Goal: Task Accomplishment & Management: Use online tool/utility

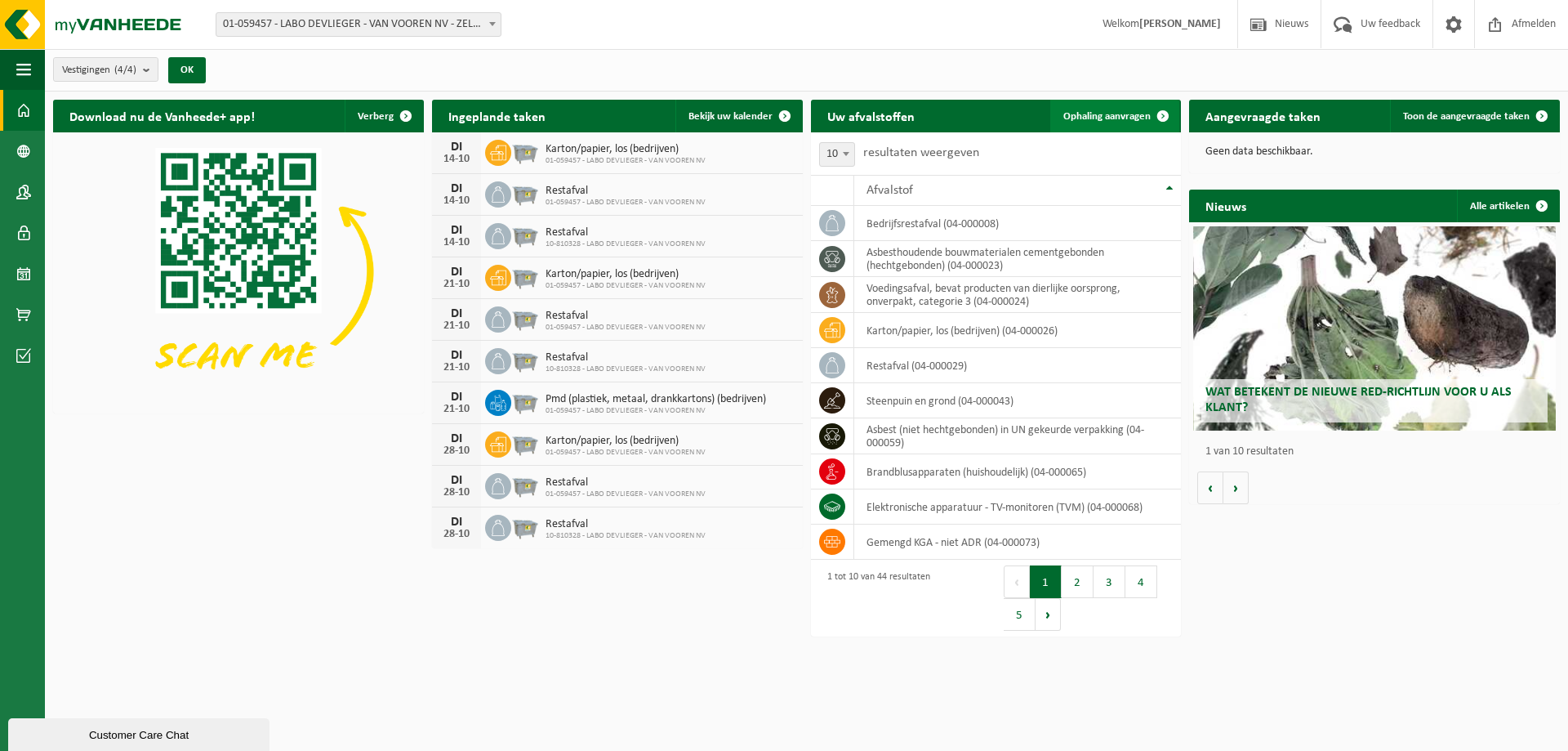
click at [1117, 112] on span "Ophaling aanvragen" at bounding box center [1107, 116] width 88 height 11
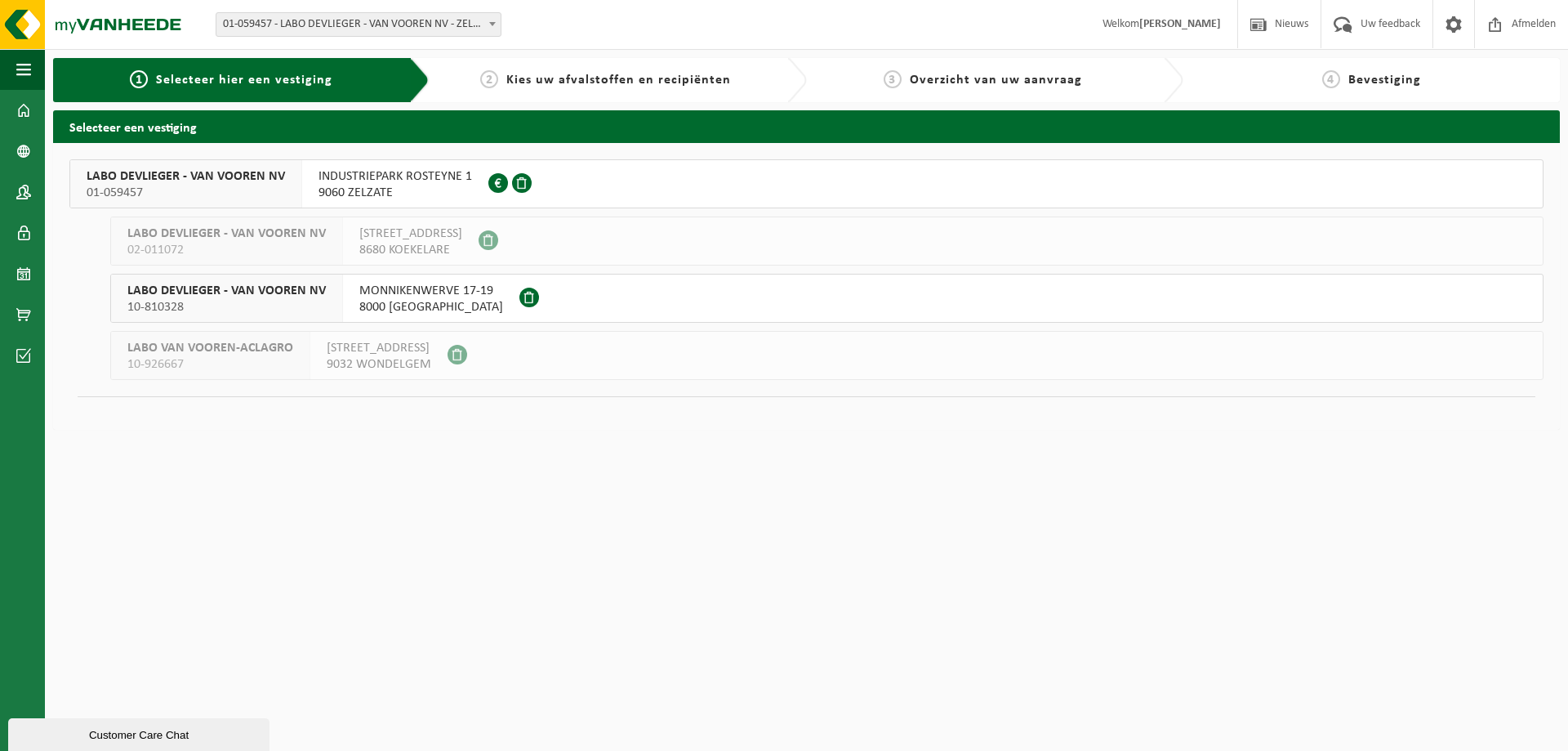
click at [222, 173] on span "LABO DEVLIEGER - VAN VOOREN NV" at bounding box center [186, 177] width 198 height 17
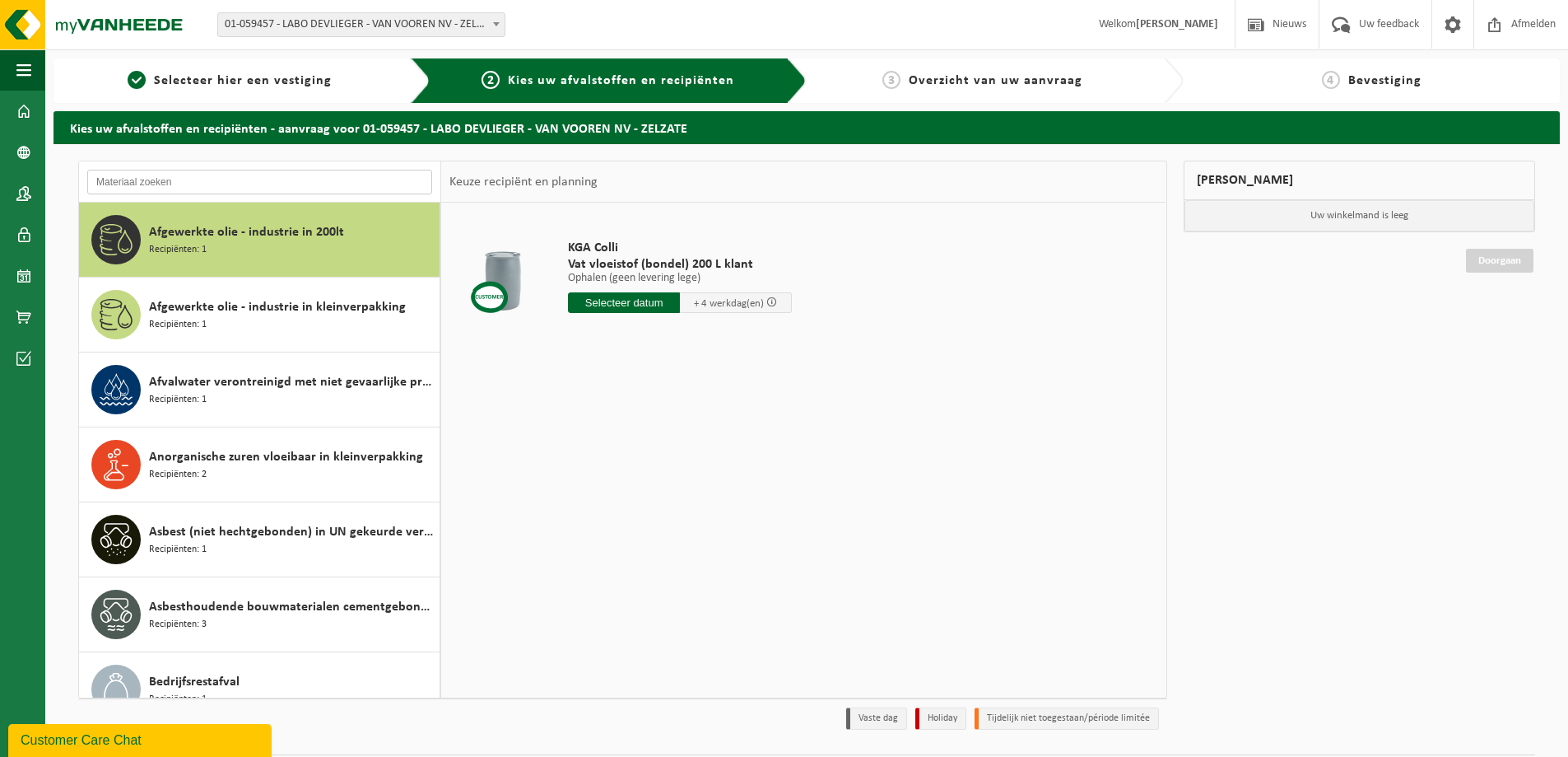
click at [179, 175] on input "text" at bounding box center [260, 182] width 345 height 25
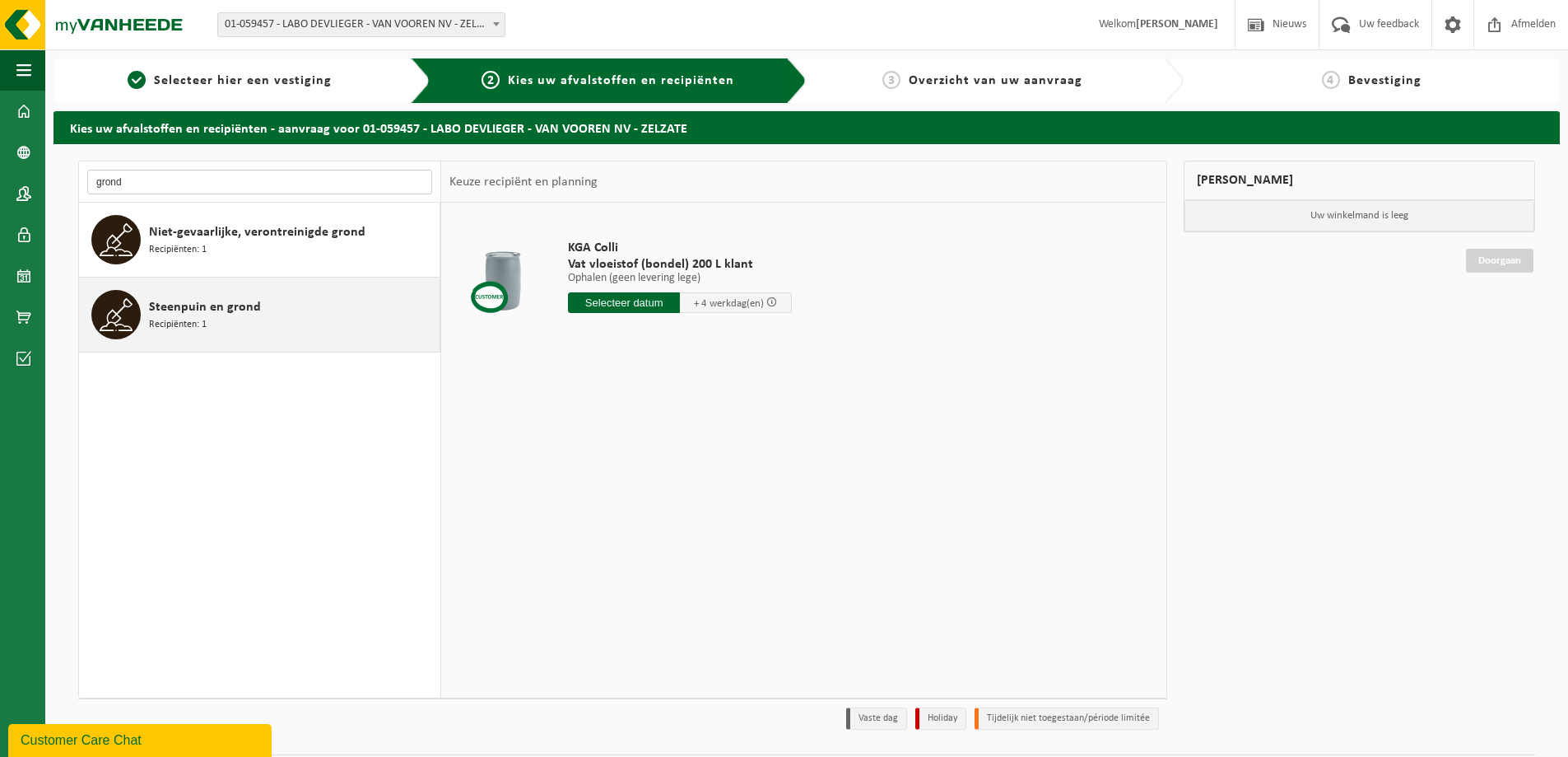
type input "grond"
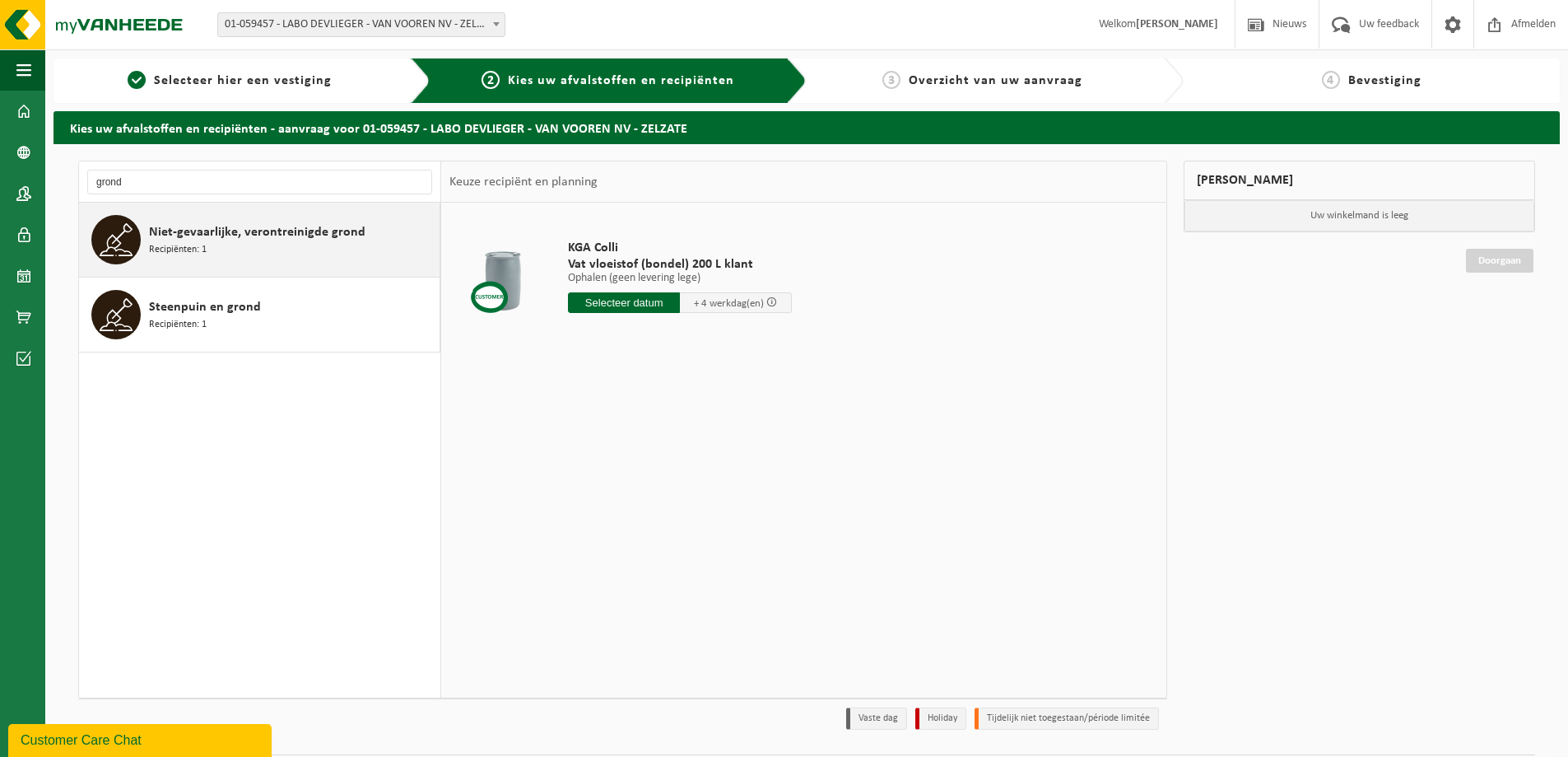
click at [254, 240] on span "Niet-gevaarlijke, verontreinigde grond" at bounding box center [258, 232] width 217 height 20
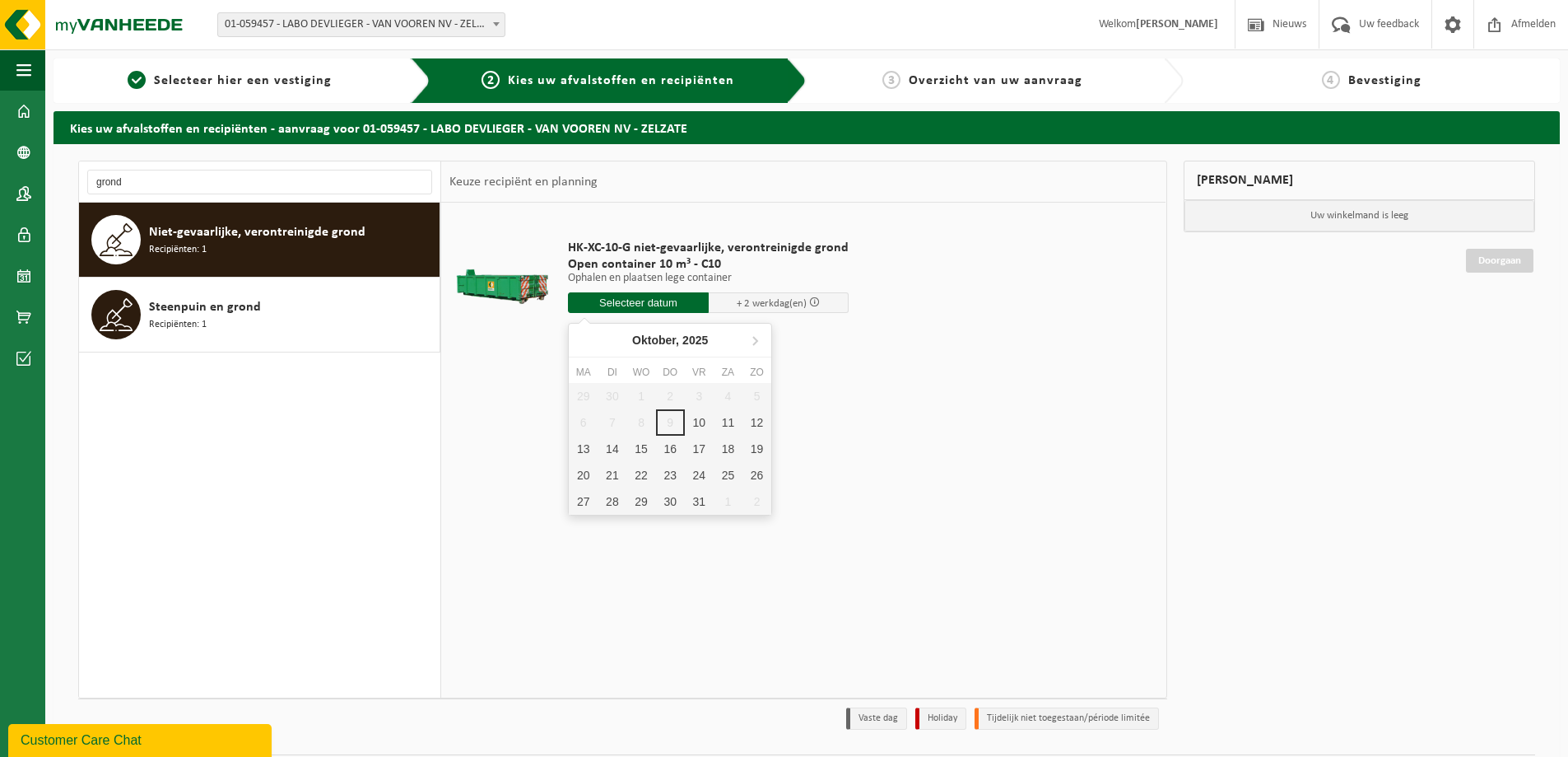
click at [674, 306] on input "text" at bounding box center [638, 302] width 141 height 21
click at [700, 422] on div "10" at bounding box center [699, 422] width 29 height 26
type input "Van 2025-10-10"
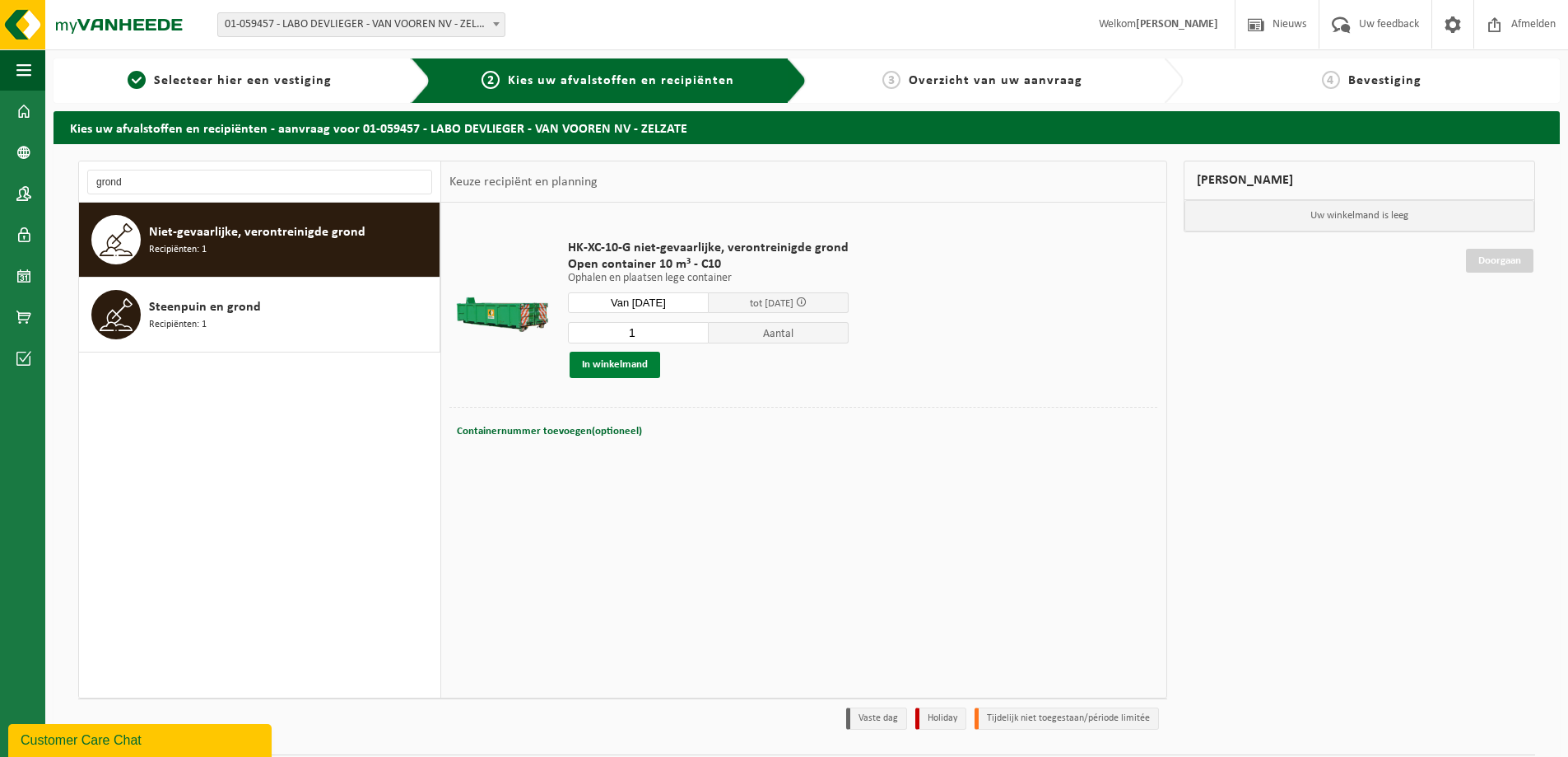
click at [622, 366] on button "In winkelmand" at bounding box center [614, 364] width 90 height 26
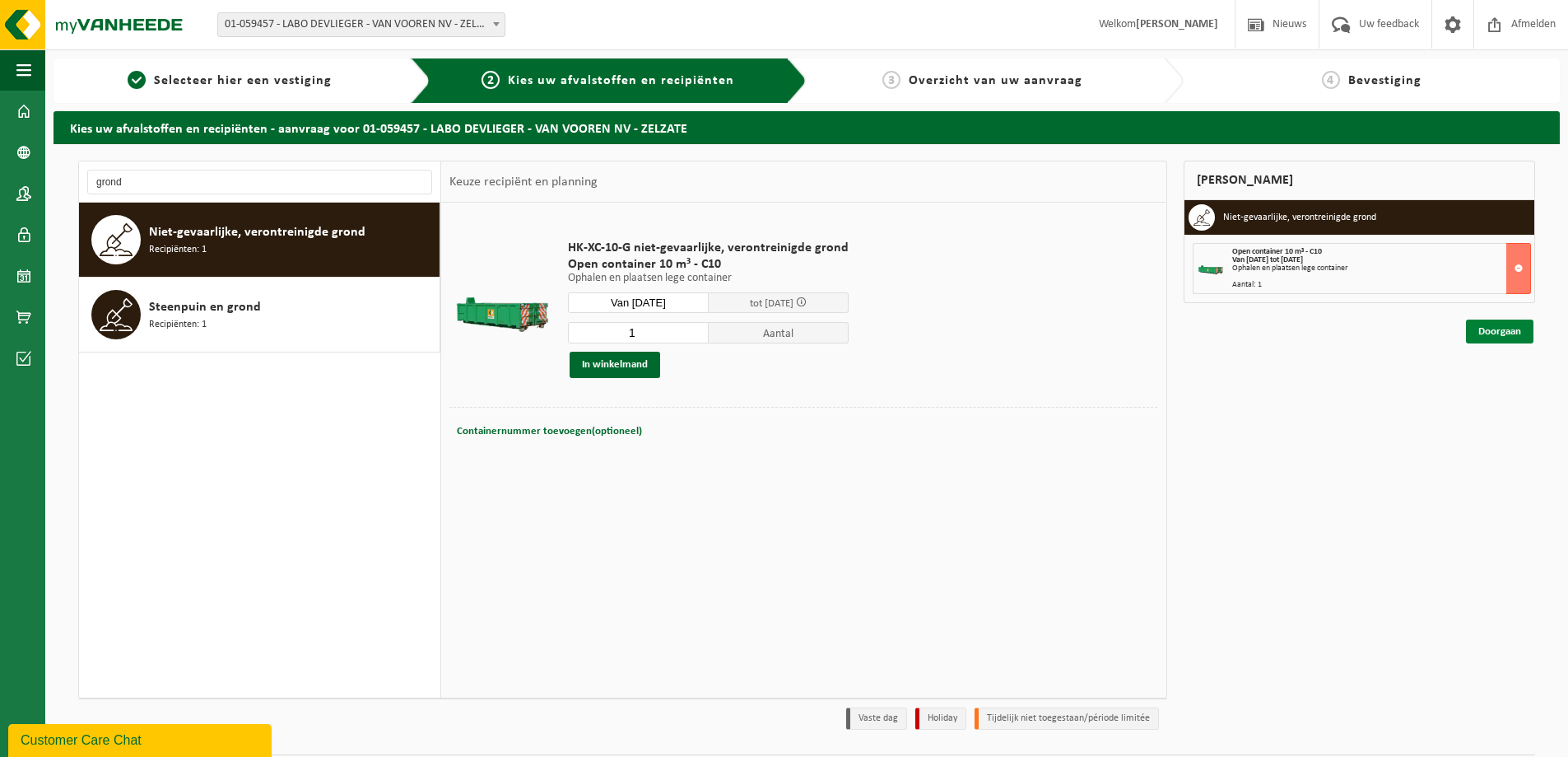
click at [1492, 332] on link "Doorgaan" at bounding box center [1499, 331] width 68 height 24
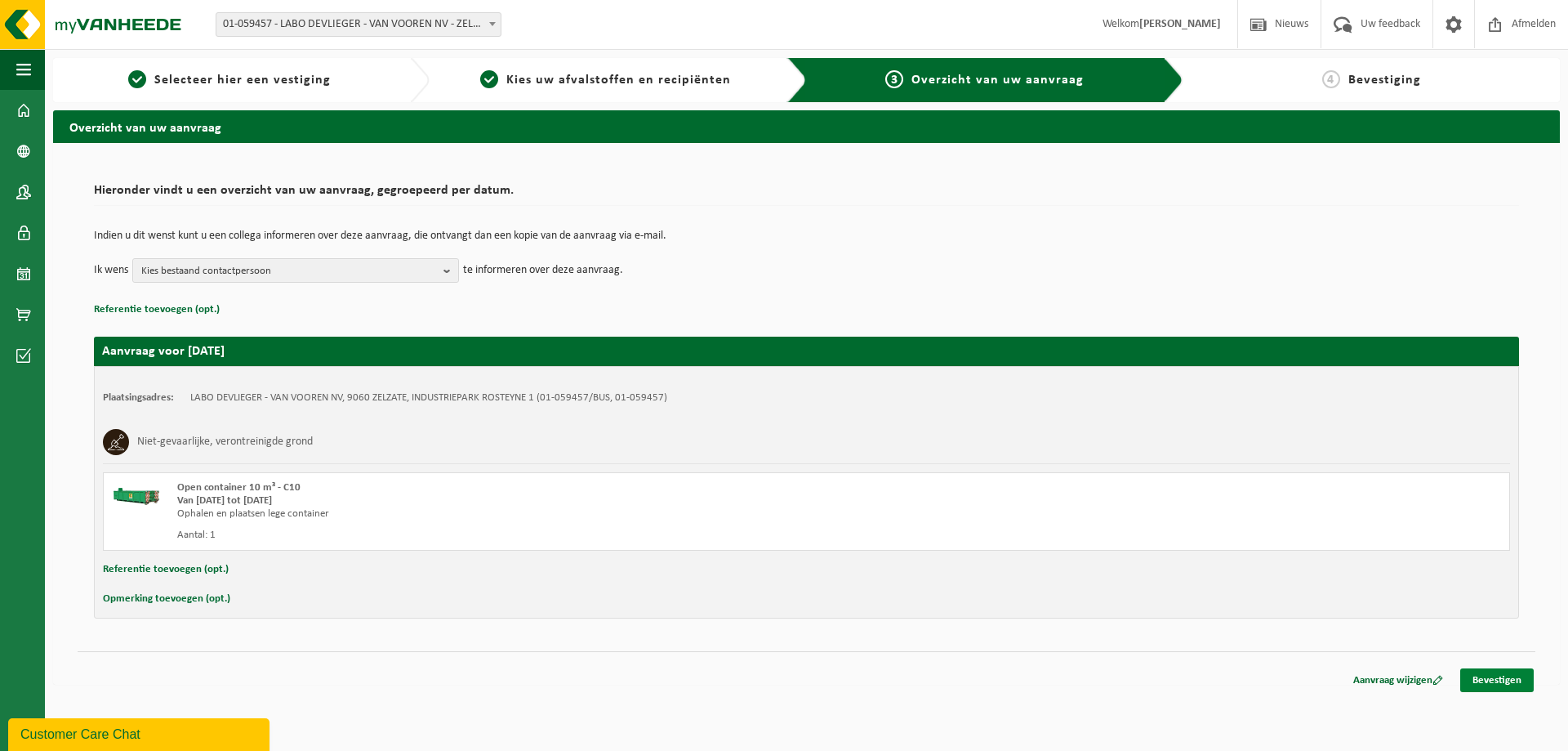
click at [1481, 681] on link "Bevestigen" at bounding box center [1497, 680] width 73 height 24
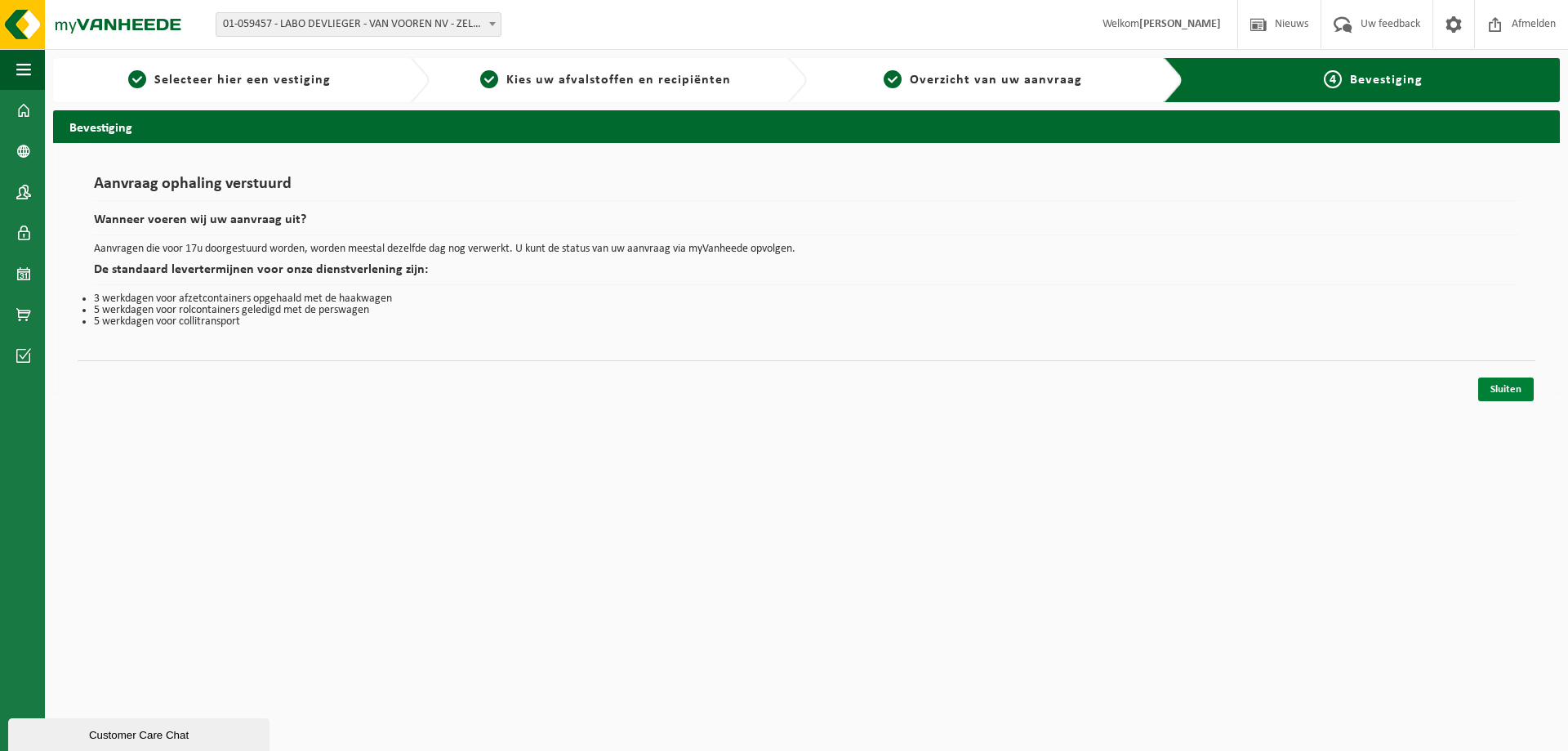
click at [1505, 391] on link "Sluiten" at bounding box center [1506, 389] width 55 height 24
